Goal: Task Accomplishment & Management: Manage account settings

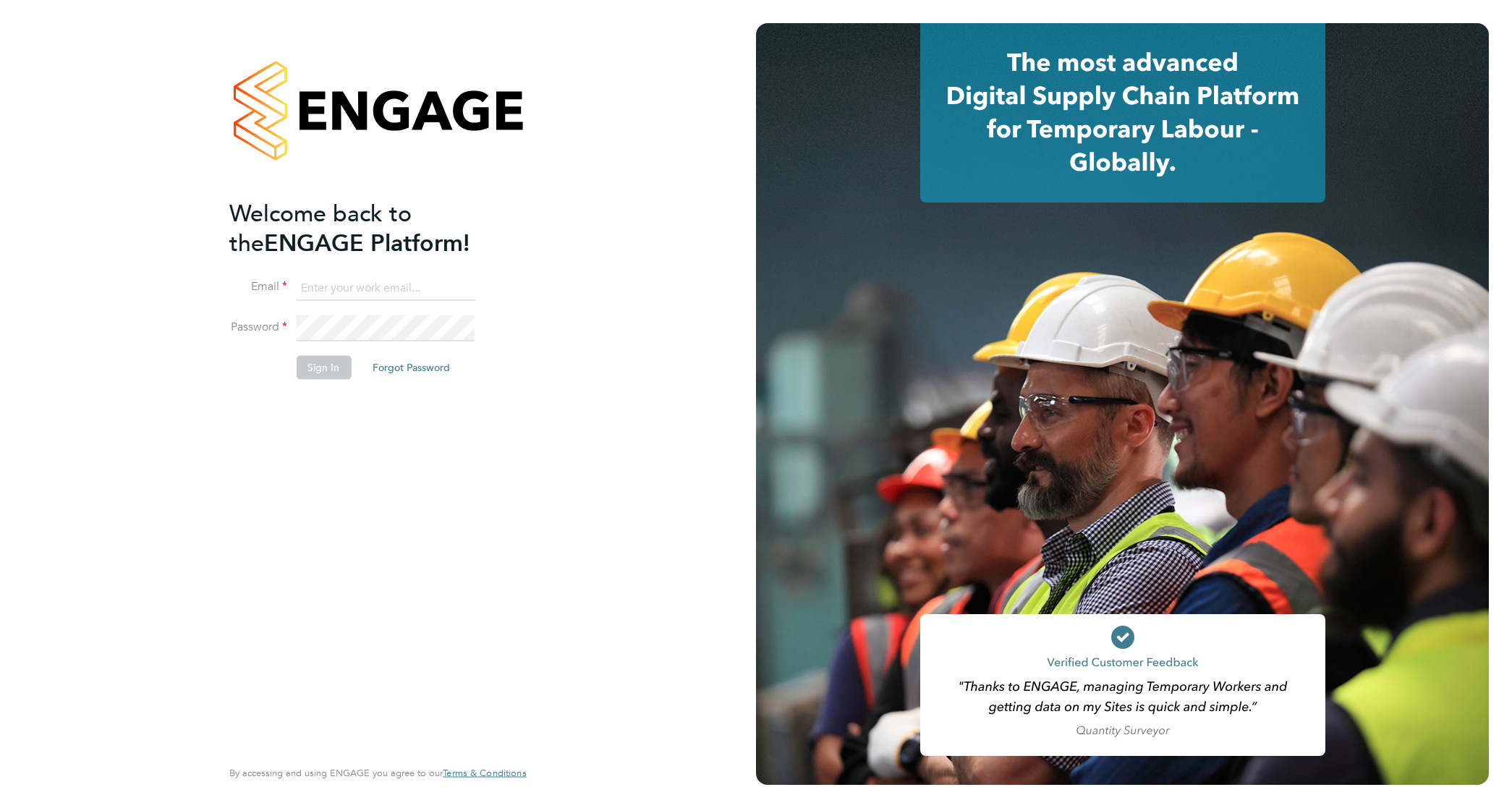
type input "kimberley.heywood@vistry.co.uk"
click at [392, 424] on div "Welcome back to the ENGAGE Platform! Email kimberley.heywood@vistry.co.uk Passw…" at bounding box center [370, 477] width 282 height 556
click at [331, 373] on button "Sign In" at bounding box center [323, 367] width 55 height 23
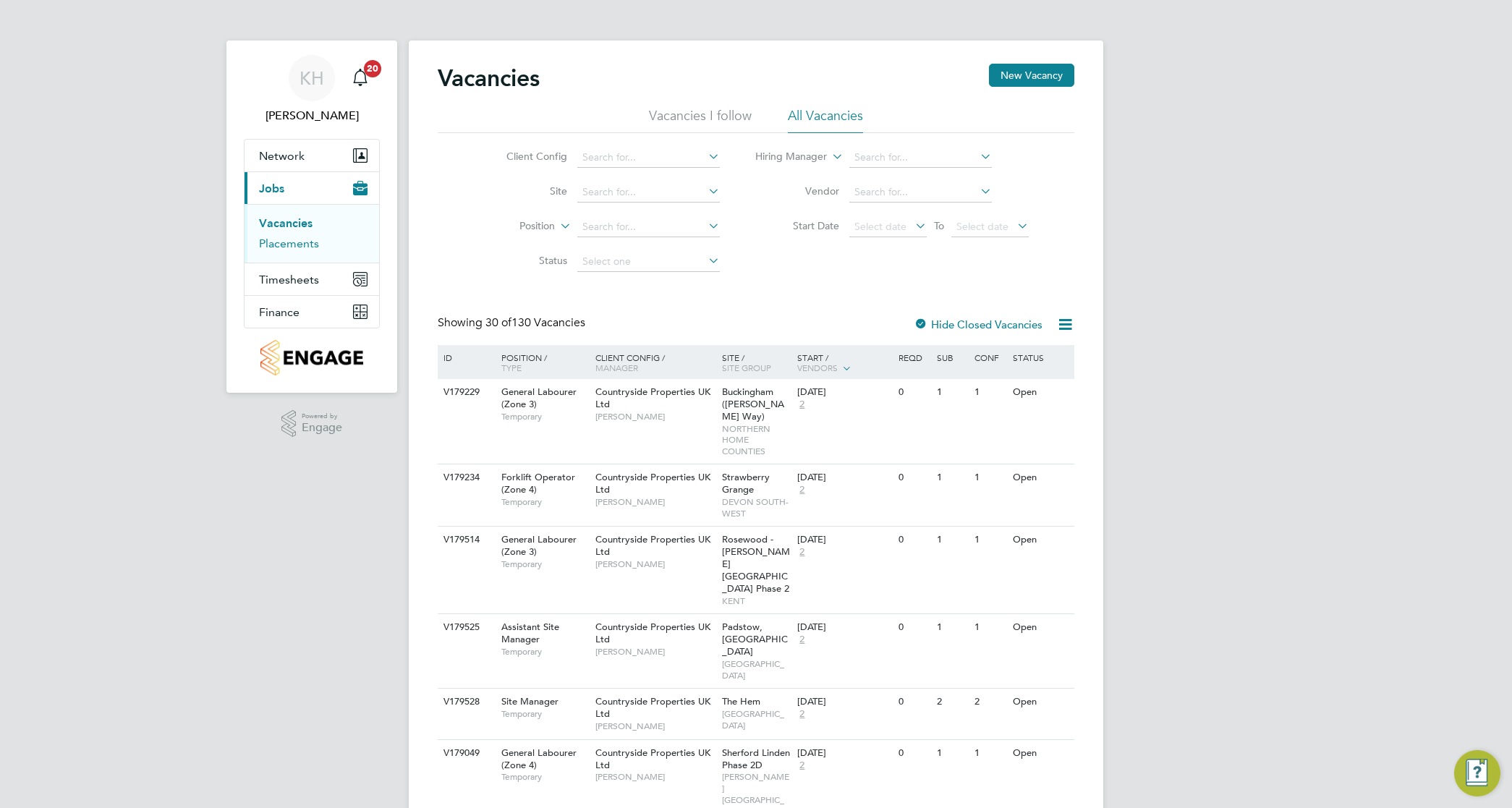
click at [286, 250] on link "Placements" at bounding box center [289, 243] width 60 height 14
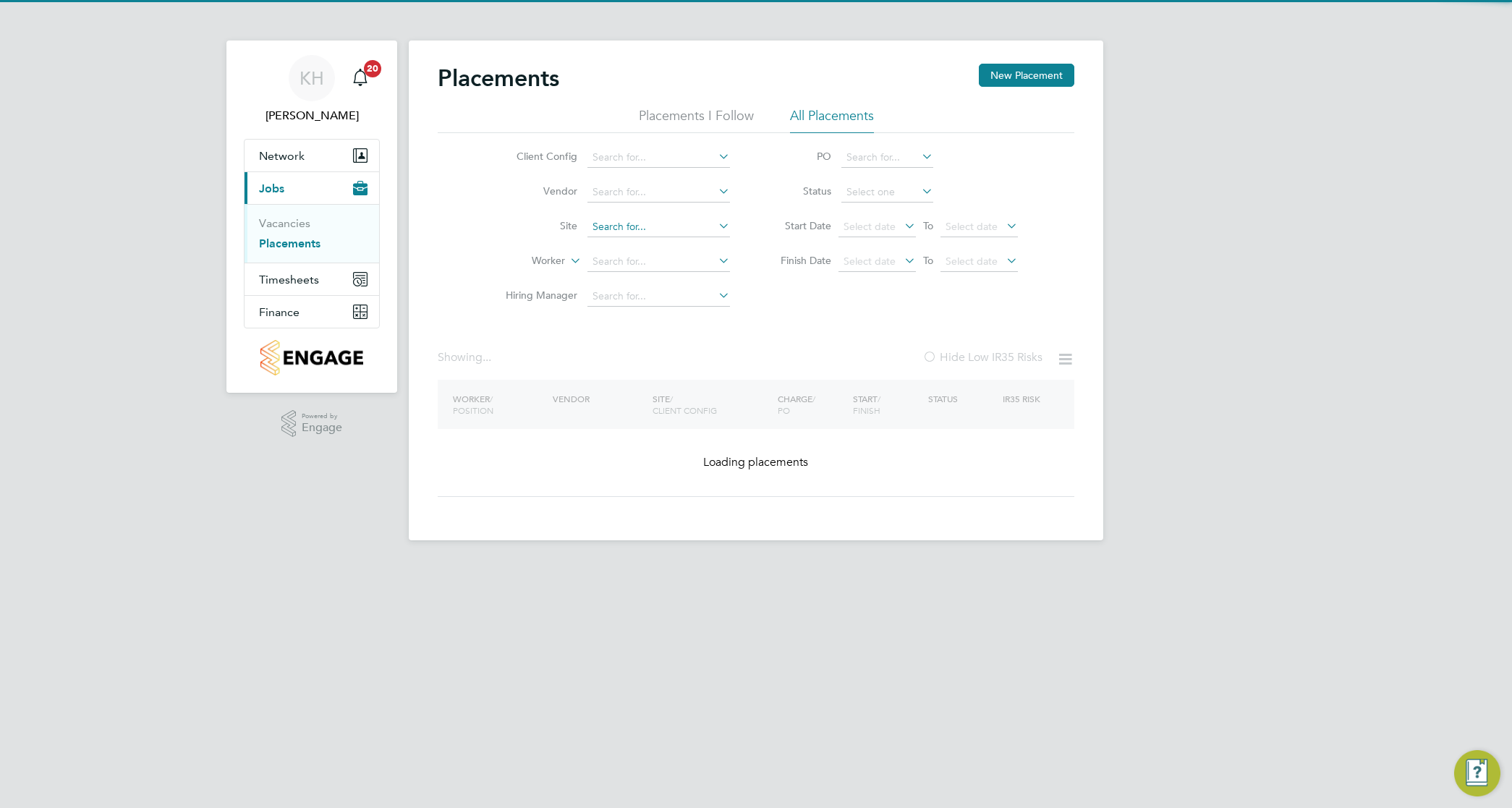
click at [623, 219] on input at bounding box center [658, 227] width 142 height 21
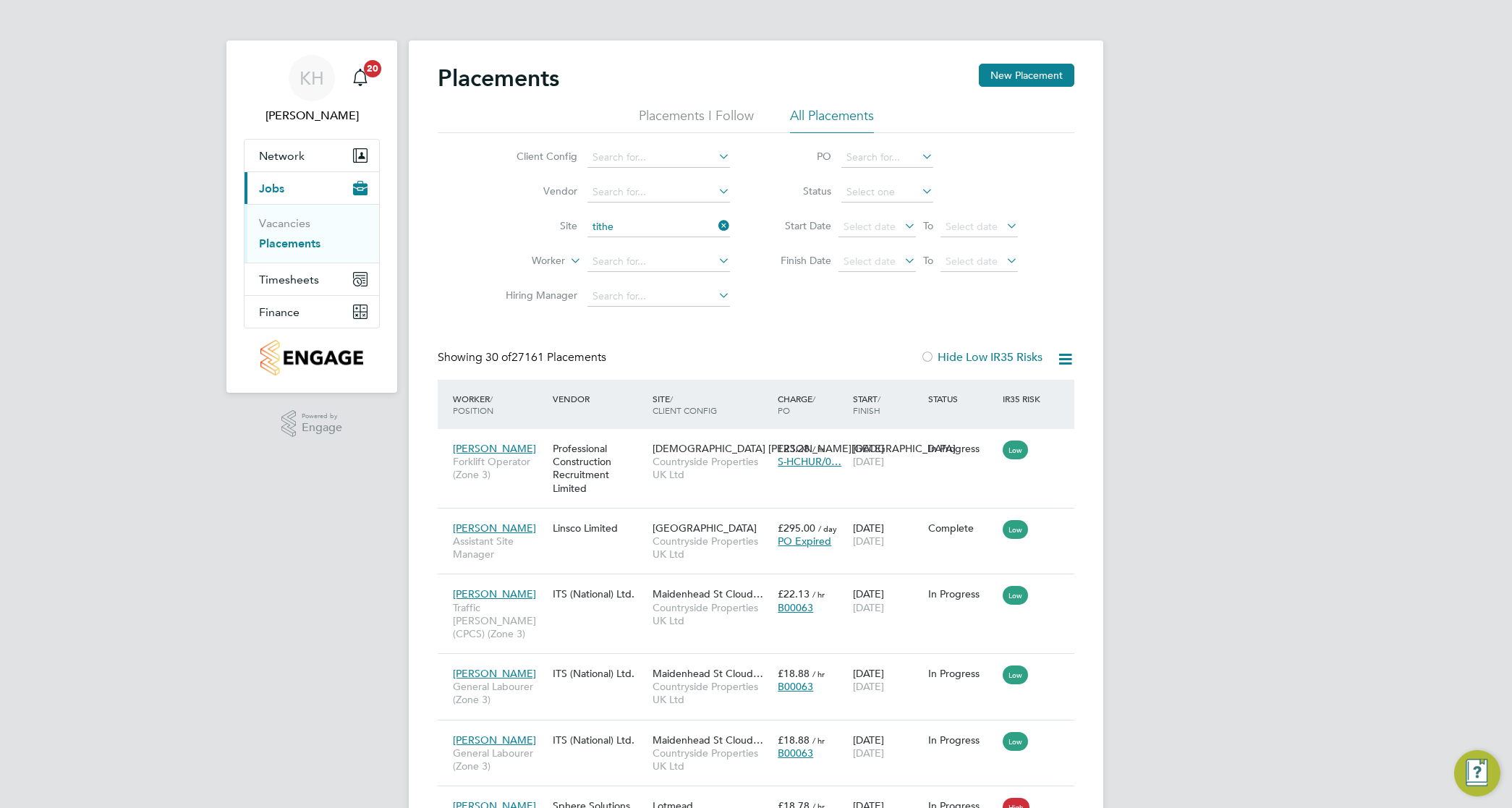
click at [640, 238] on li "Tithe Barn, Phase 6 ([GEOGRAPHIC_DATA])" at bounding box center [692, 246] width 210 height 20
type input "Tithe Barn, Phase 6 ([GEOGRAPHIC_DATA])"
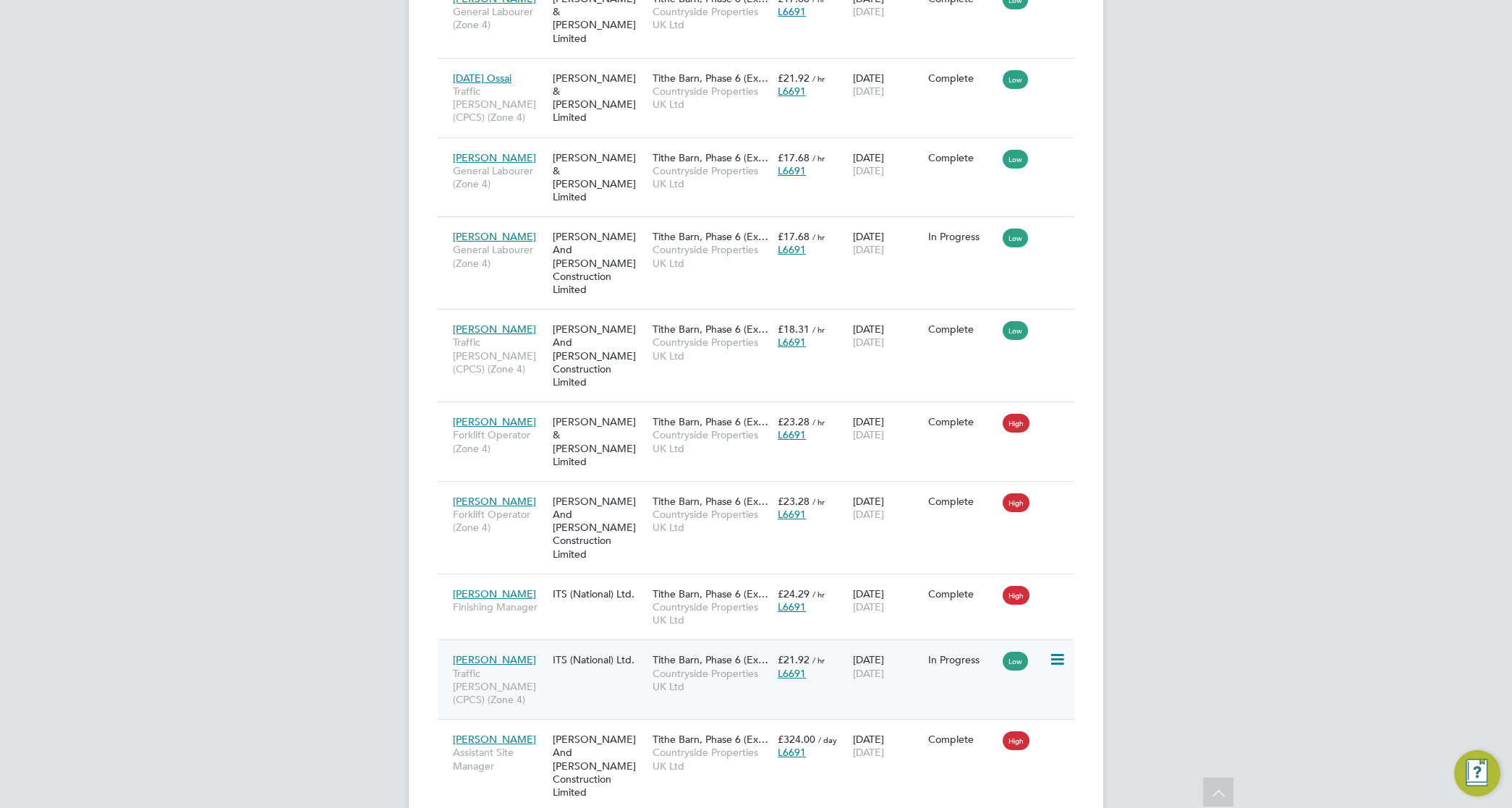
click at [704, 667] on span "Countryside Properties UK Ltd" at bounding box center [712, 680] width 118 height 26
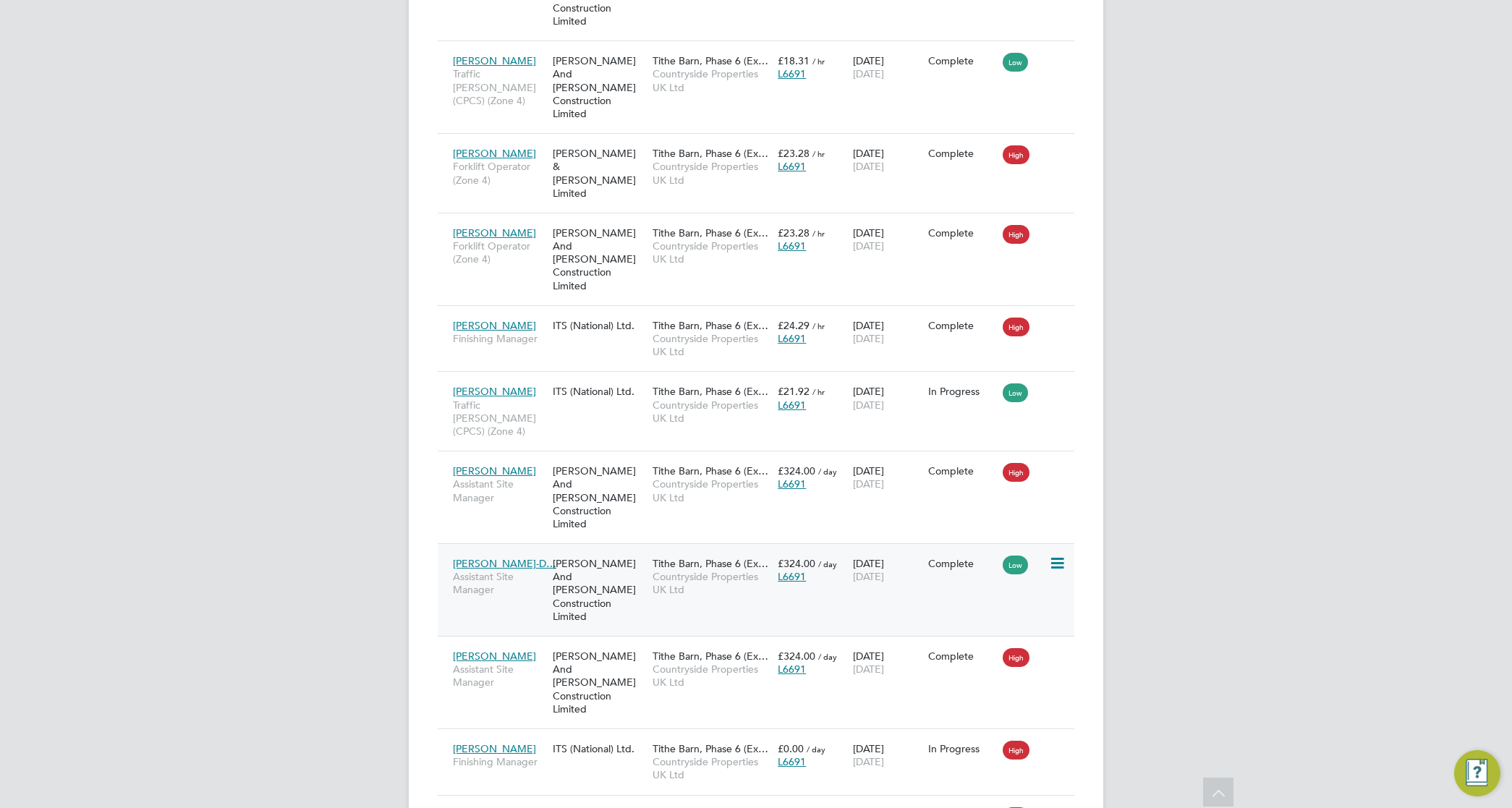
scroll to position [1361, 0]
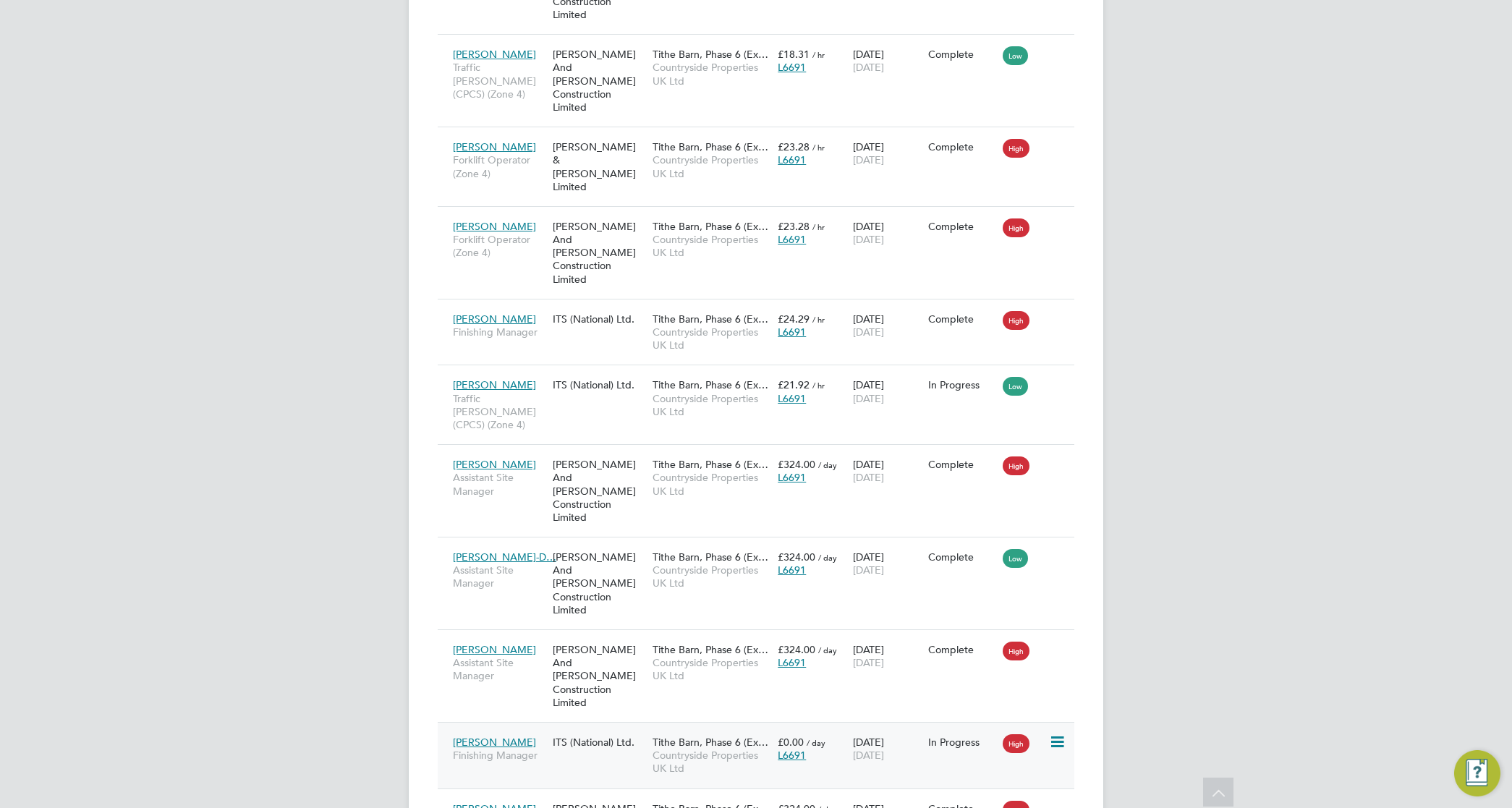
click at [708, 749] on span "Countryside Properties UK Ltd" at bounding box center [712, 762] width 118 height 26
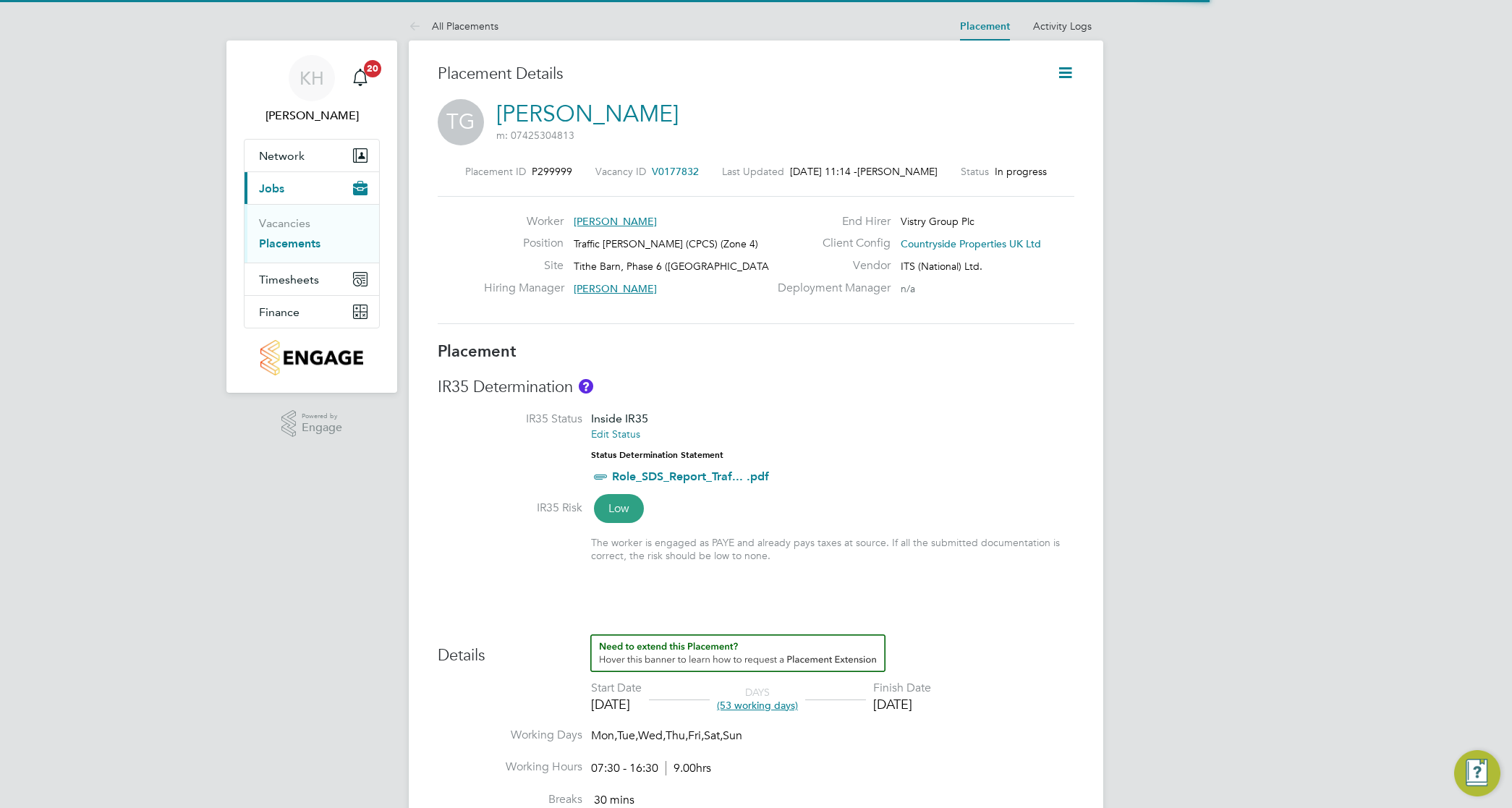
scroll to position [7, 7]
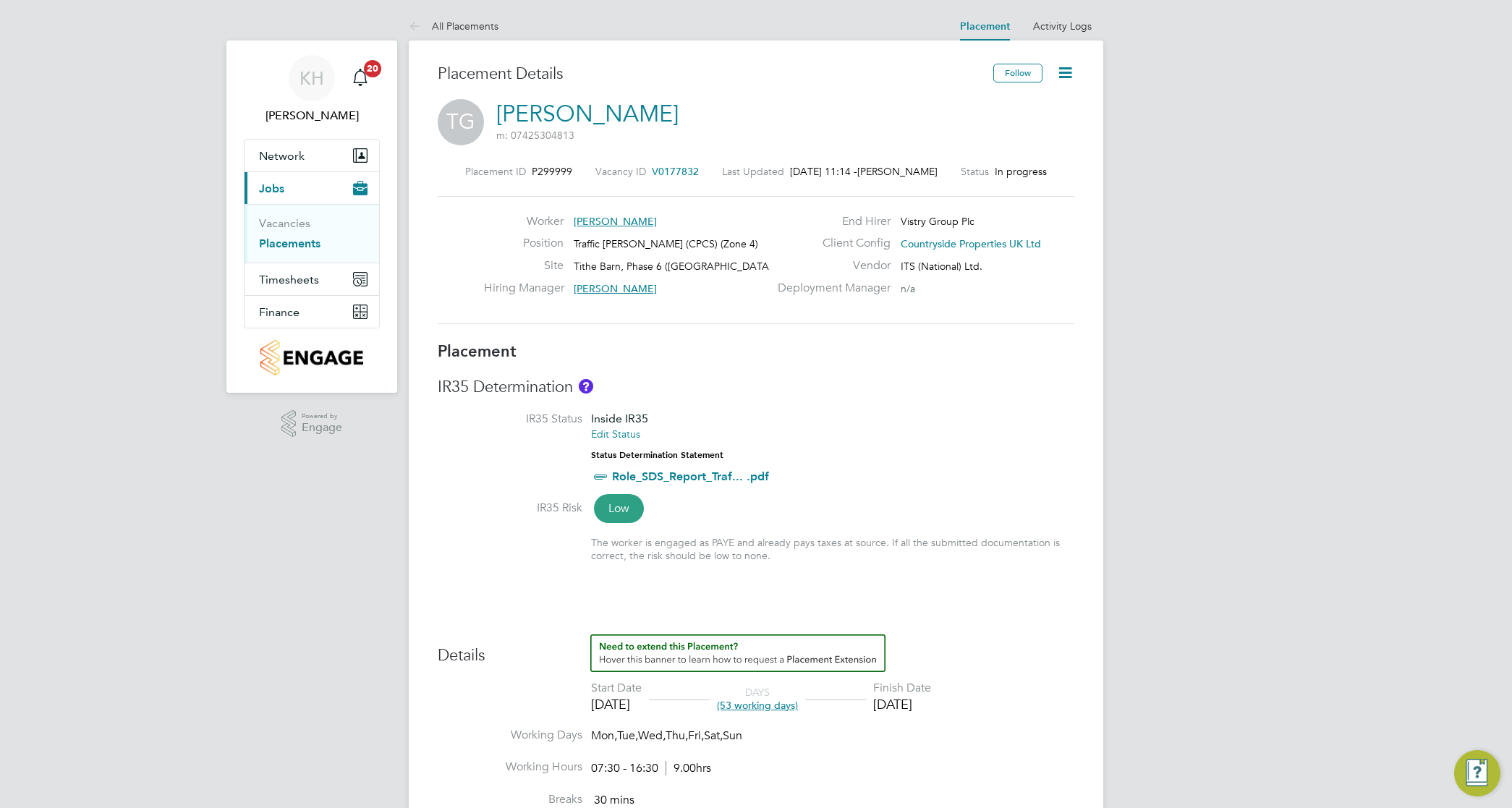
click at [1070, 67] on icon at bounding box center [1065, 72] width 18 height 18
click at [1006, 102] on li "Edit Placement e" at bounding box center [1018, 107] width 106 height 21
type input "Dave Smith"
type input "[DATE]"
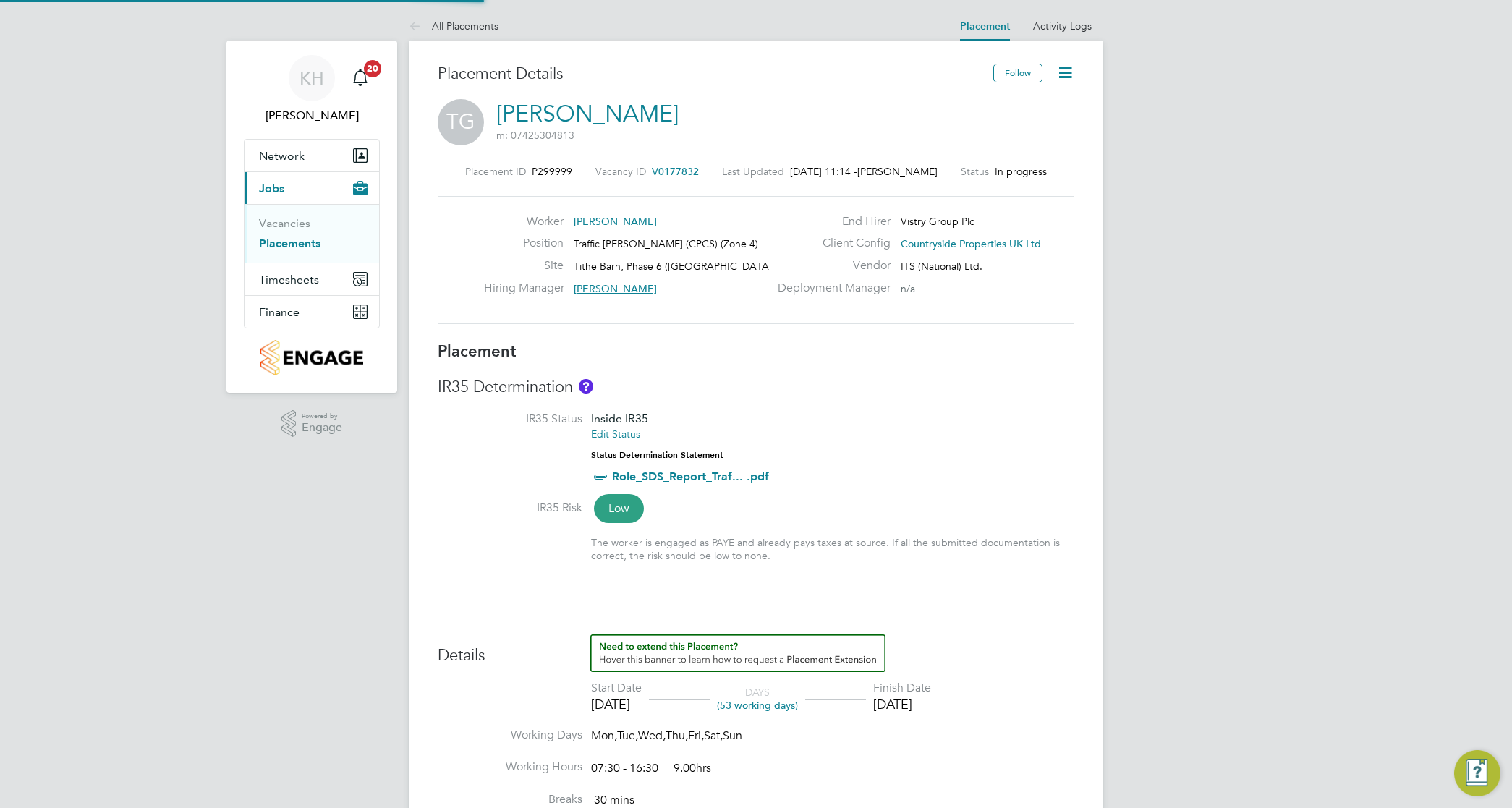
type input "[DATE]"
type input "07:30"
type input "16:30"
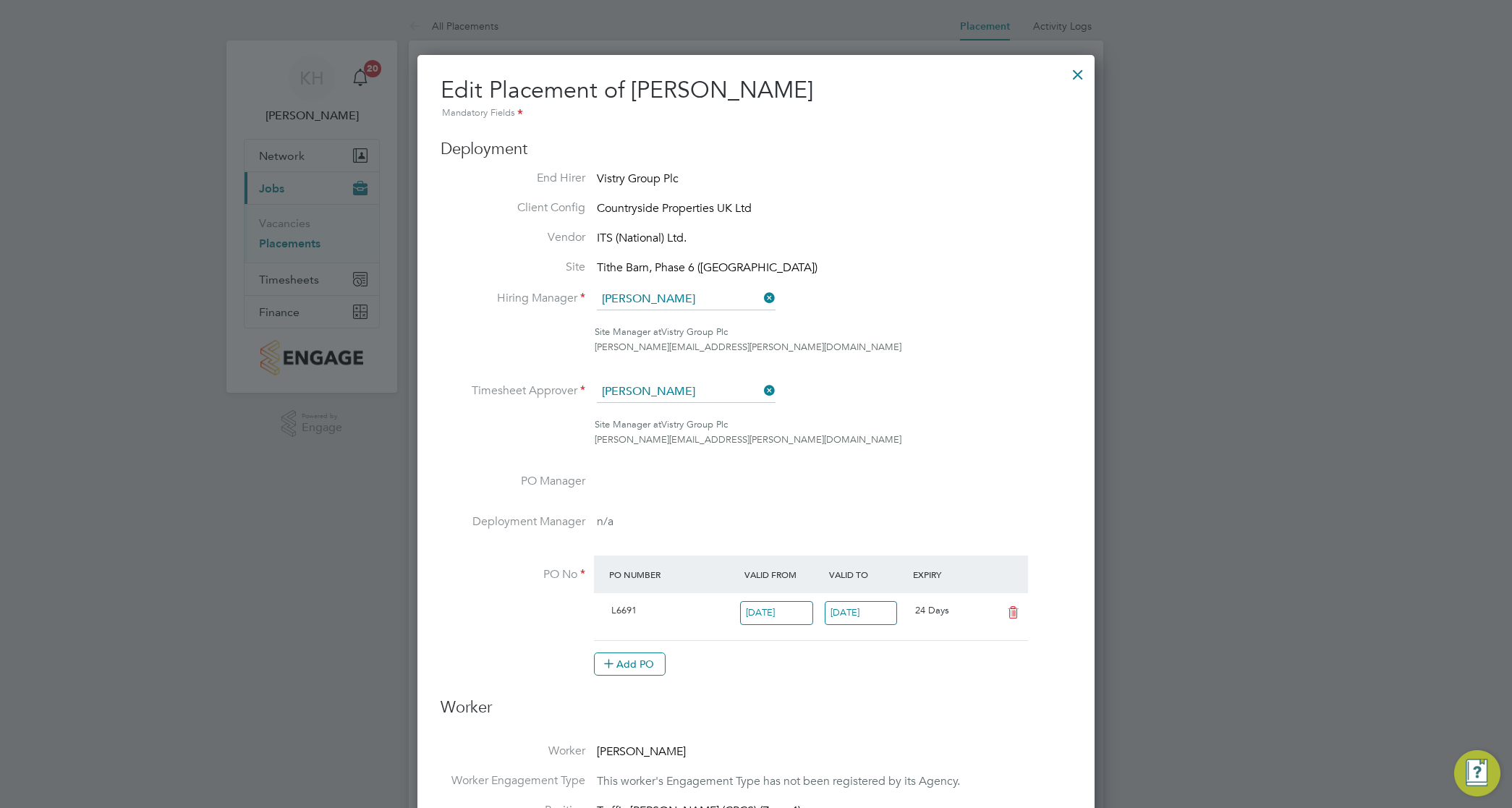
click at [1085, 63] on div at bounding box center [1078, 71] width 26 height 26
